Goal: Information Seeking & Learning: Compare options

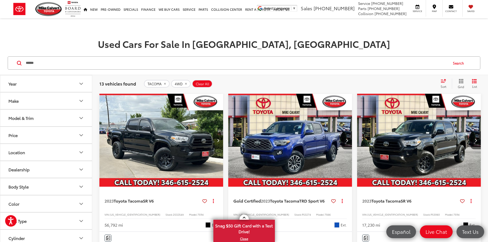
click at [78, 57] on input "******" at bounding box center [236, 63] width 423 height 12
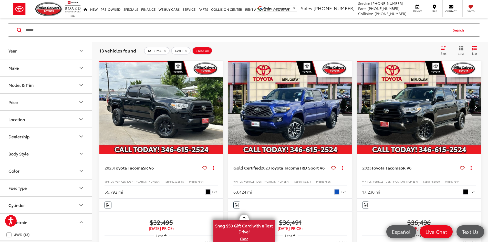
scroll to position [106, 0]
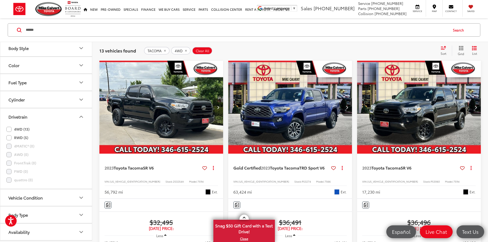
click at [190, 52] on div "TACOMA 4WD Clear All + 0" at bounding box center [290, 51] width 292 height 8
click at [197, 52] on span "Clear All" at bounding box center [203, 51] width 14 height 4
click at [61, 26] on input "Search by Make, Model, or Keyword" at bounding box center [236, 30] width 423 height 12
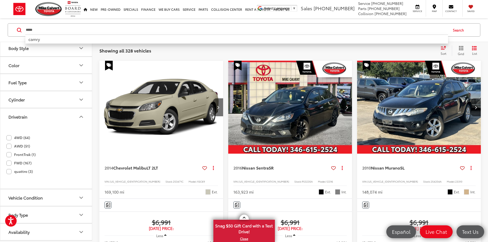
type input "*****"
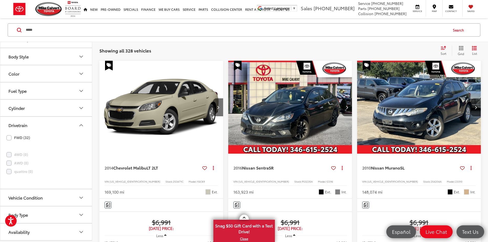
scroll to position [97, 0]
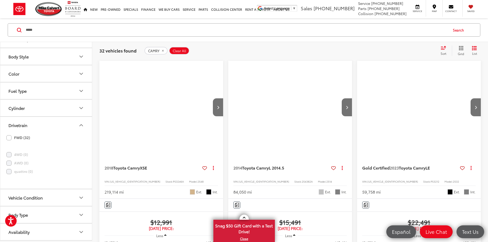
click at [78, 125] on icon "Drivetrain" at bounding box center [81, 125] width 6 height 6
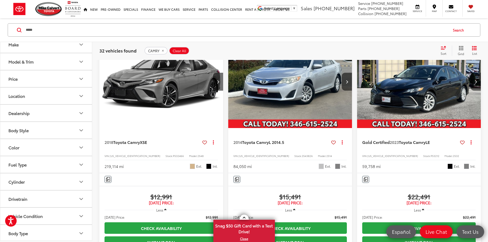
scroll to position [0, 0]
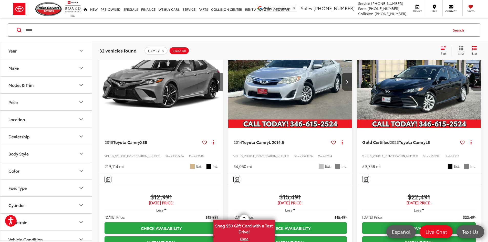
click at [54, 83] on button "Model & Trim" at bounding box center [46, 85] width 92 height 17
click at [18, 101] on label "Camry (32)" at bounding box center [46, 102] width 69 height 9
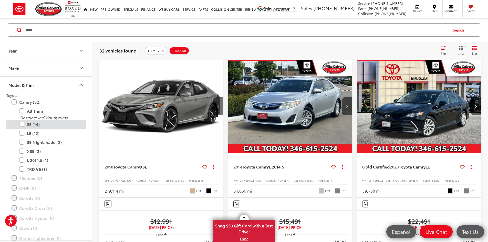
scroll to position [33, 0]
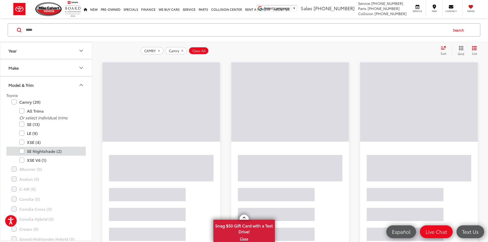
click at [23, 144] on label "XSE (4)" at bounding box center [50, 142] width 62 height 9
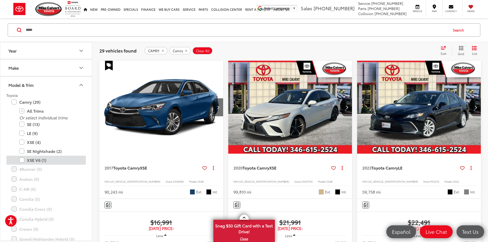
click at [22, 160] on label "XSE V6 (1)" at bounding box center [50, 160] width 62 height 9
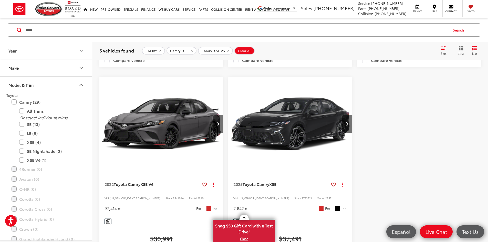
scroll to position [301, 0]
